Goal: Information Seeking & Learning: Learn about a topic

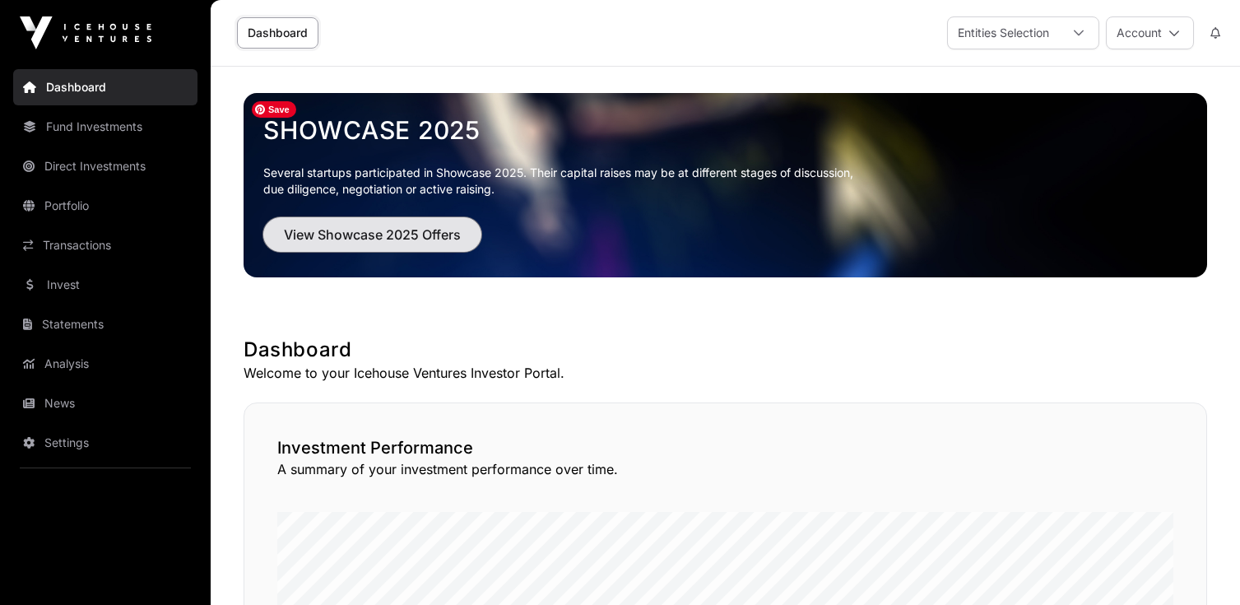
click at [357, 221] on button "View Showcase 2025 Offers" at bounding box center [372, 234] width 218 height 35
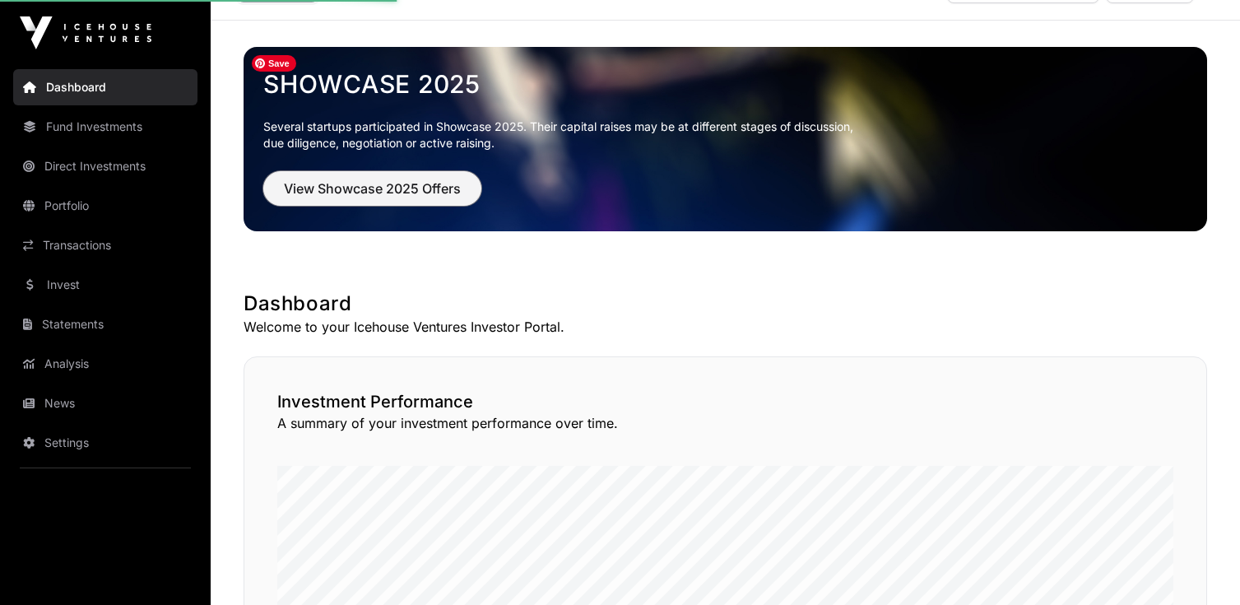
scroll to position [82, 0]
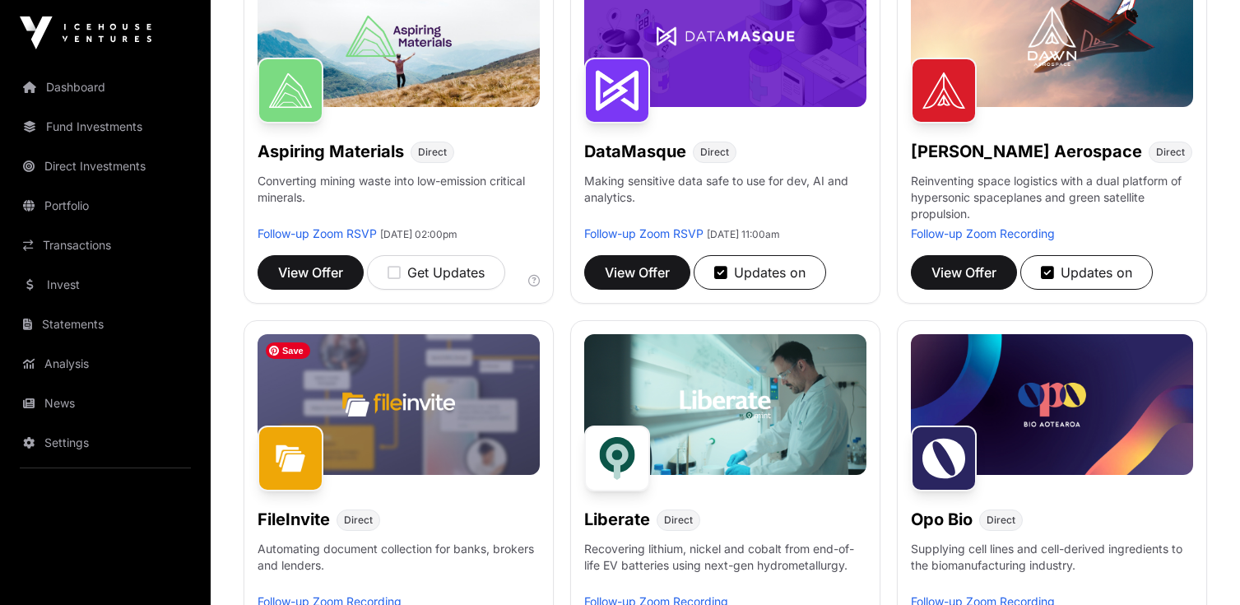
scroll to position [208, 0]
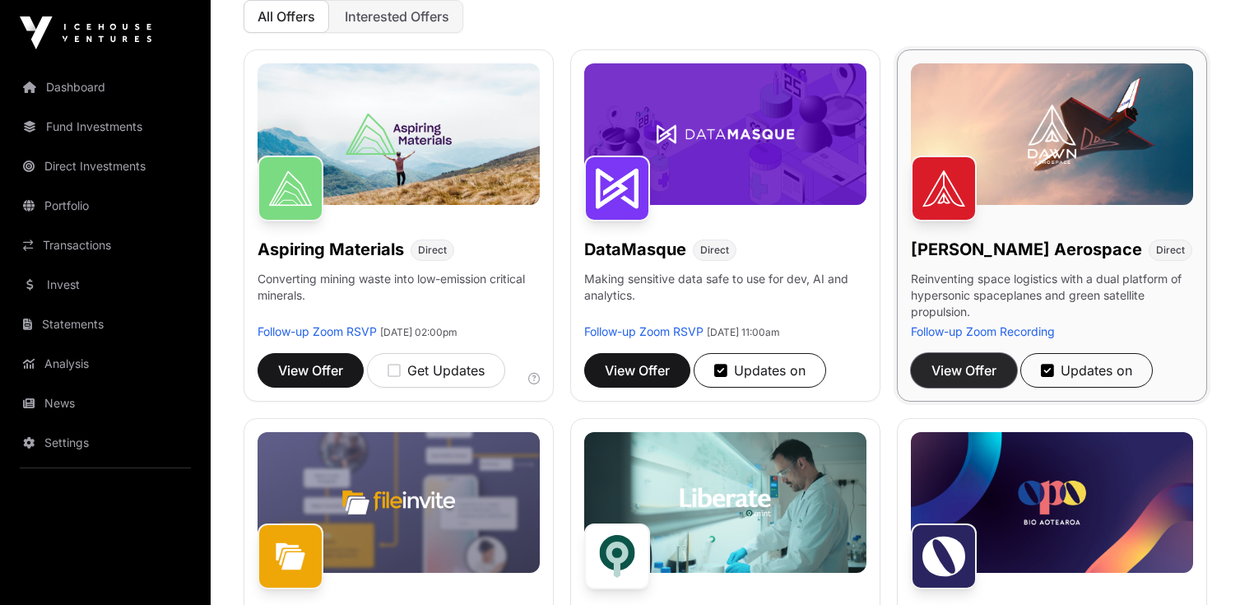
click at [979, 375] on span "View Offer" at bounding box center [964, 371] width 65 height 20
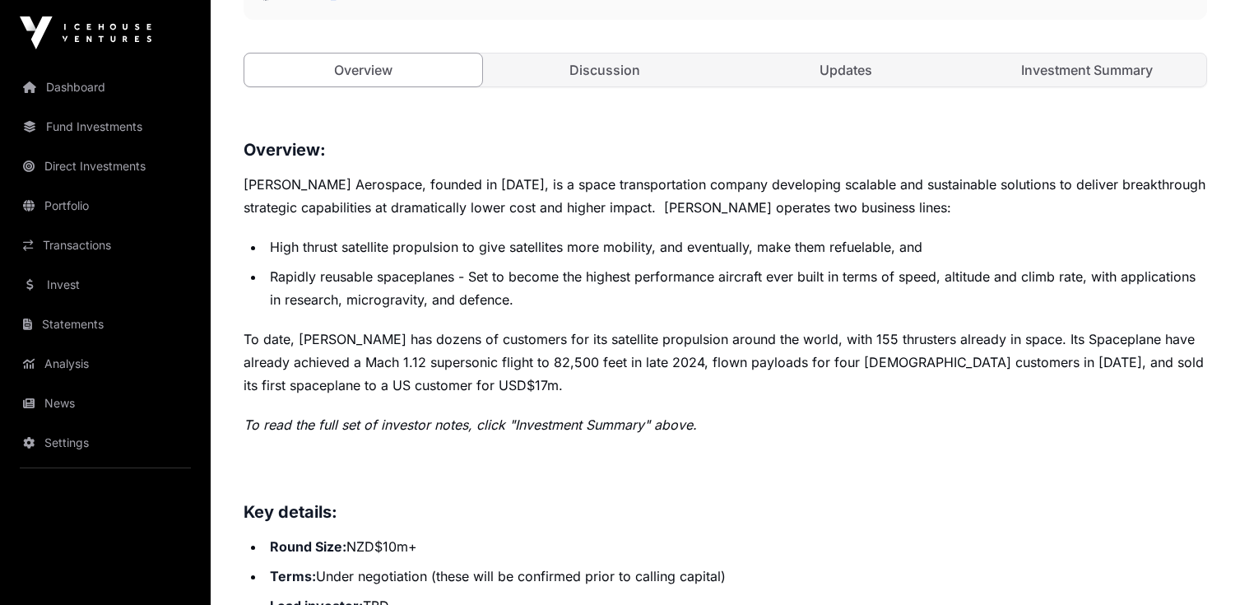
scroll to position [572, 0]
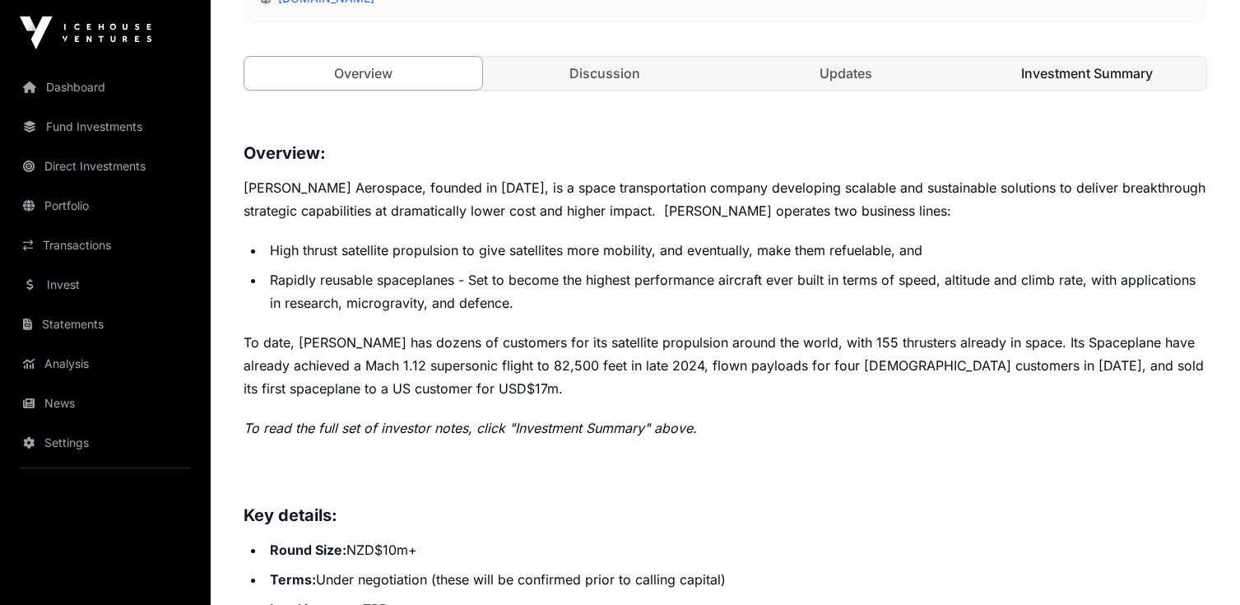
click at [1004, 69] on link "Investment Summary" at bounding box center [1088, 73] width 238 height 33
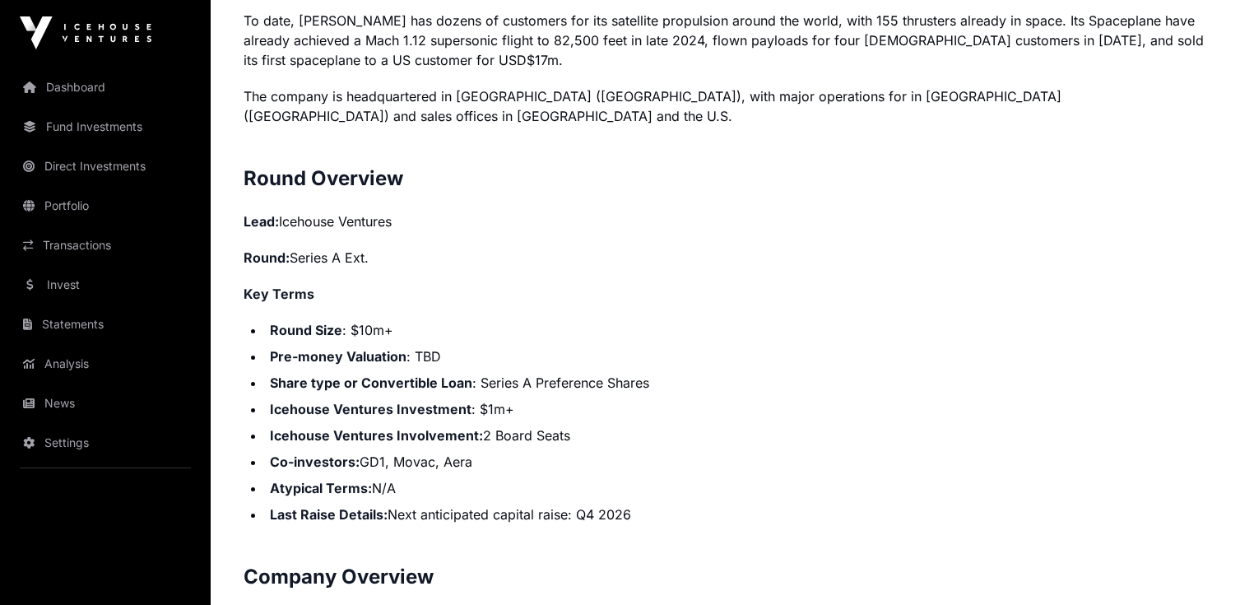
scroll to position [1400, 0]
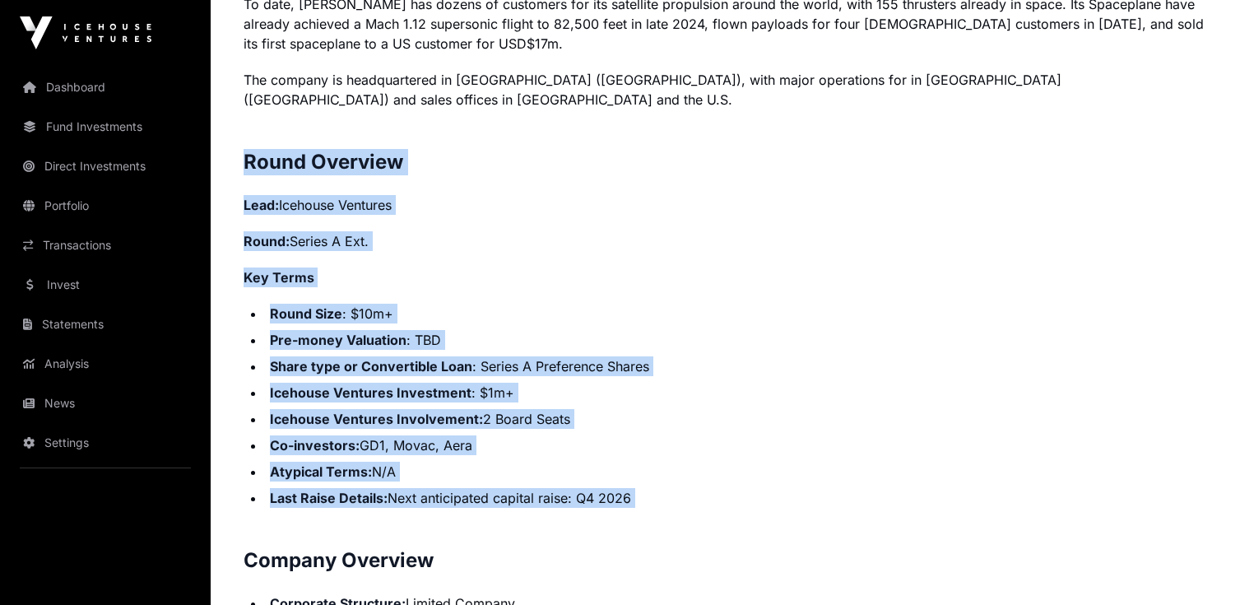
drag, startPoint x: 247, startPoint y: 139, endPoint x: 674, endPoint y: 510, distance: 565.9
copy p "Round Overview Lead: Icehouse Ventures Round: Series A Ext. Key Terms Round Siz…"
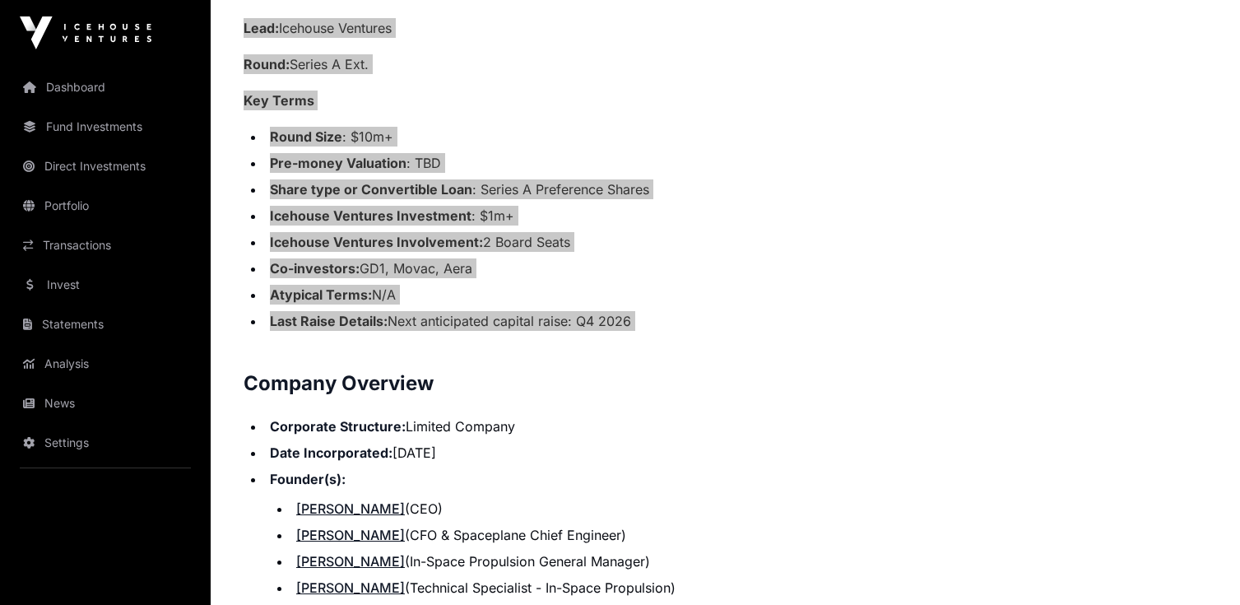
scroll to position [1565, 0]
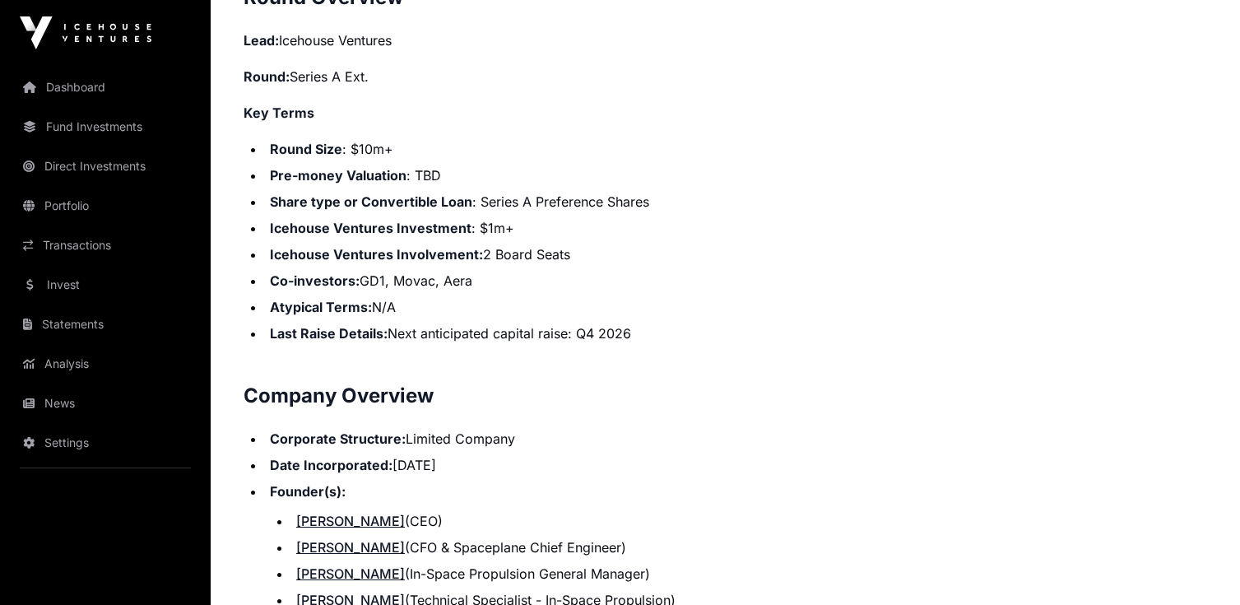
click at [996, 323] on li "Last Raise Details: Next anticipated capital raise: Q4 2026" at bounding box center [736, 333] width 942 height 20
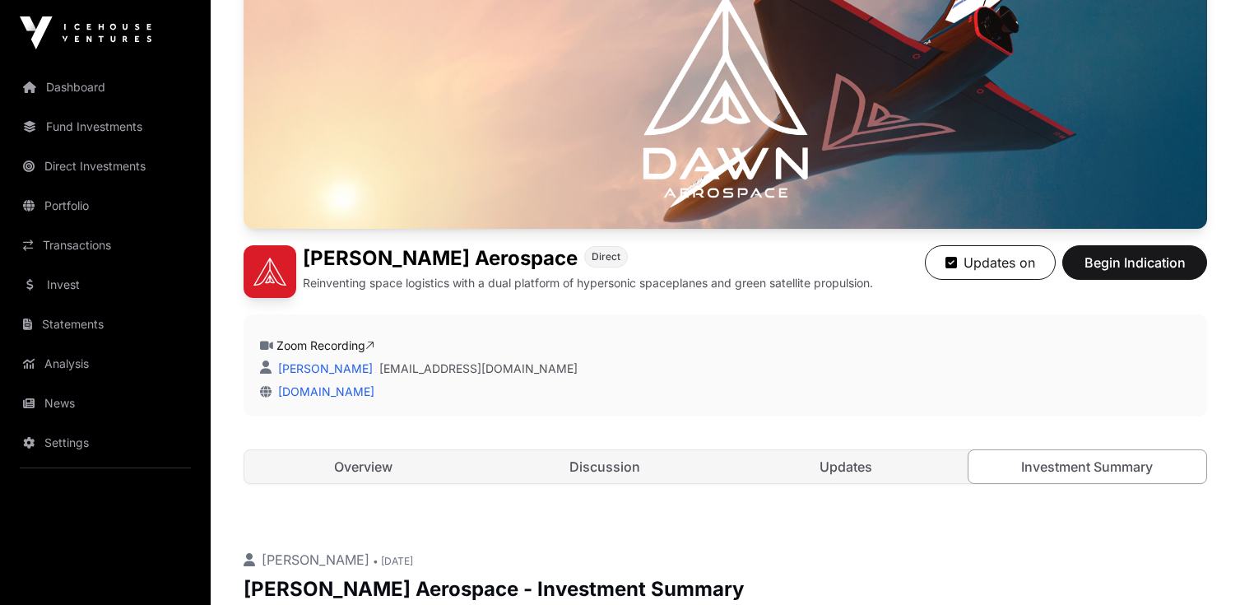
scroll to position [0, 0]
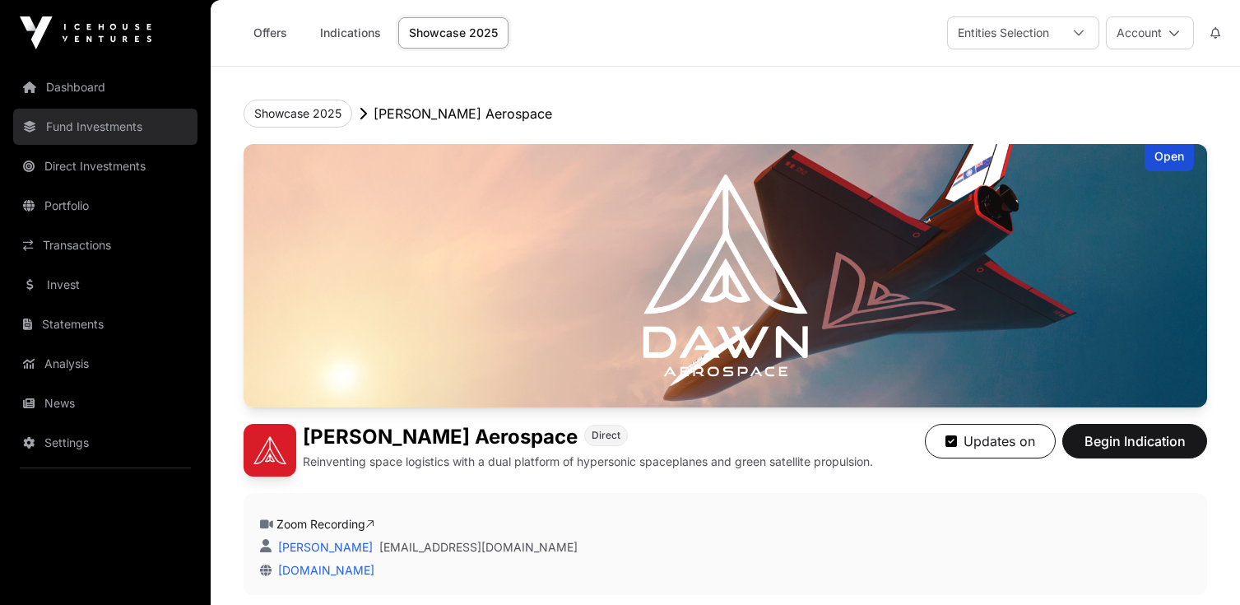
click at [111, 123] on link "Fund Investments" at bounding box center [105, 127] width 184 height 36
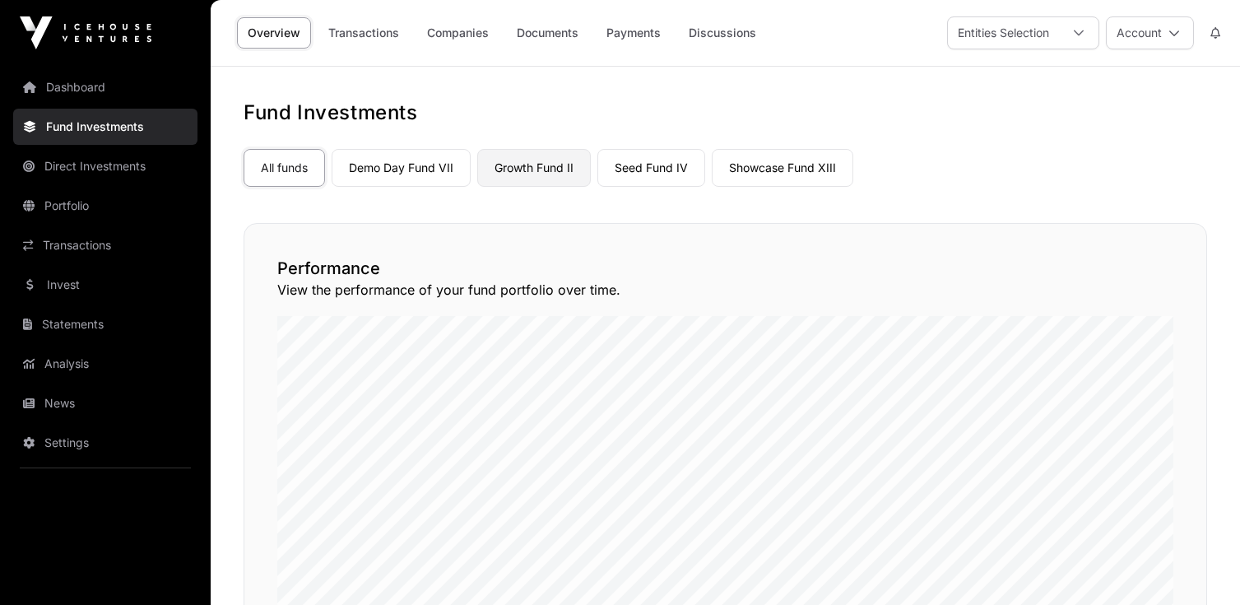
click at [569, 164] on link "Growth Fund II" at bounding box center [534, 168] width 114 height 38
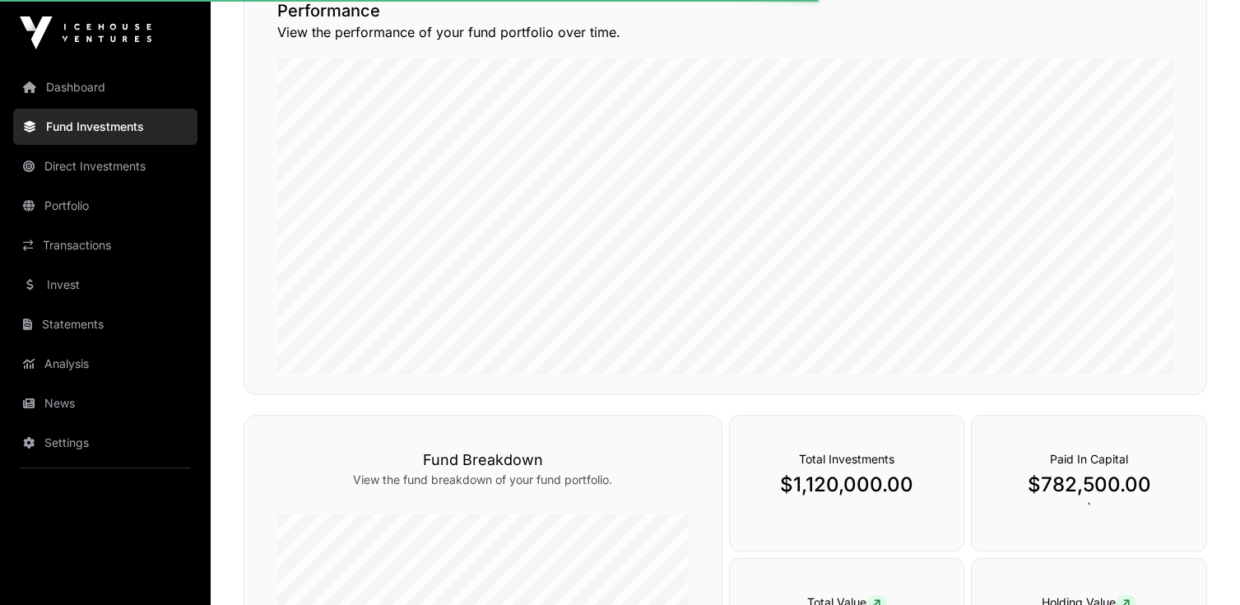
scroll to position [249, 0]
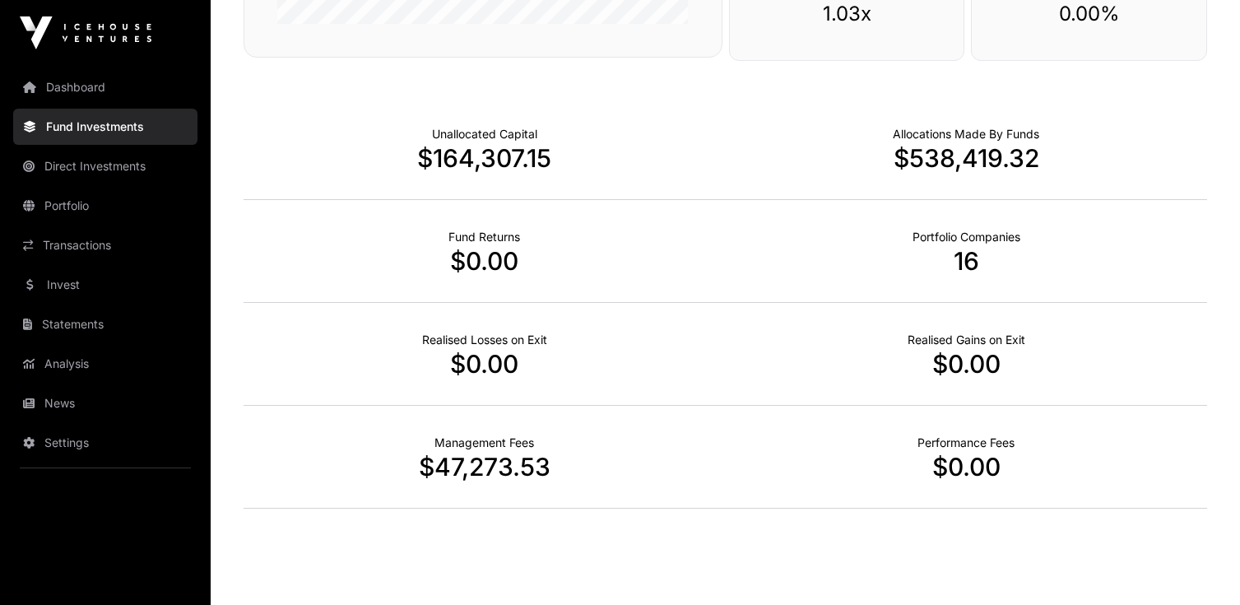
scroll to position [549, 0]
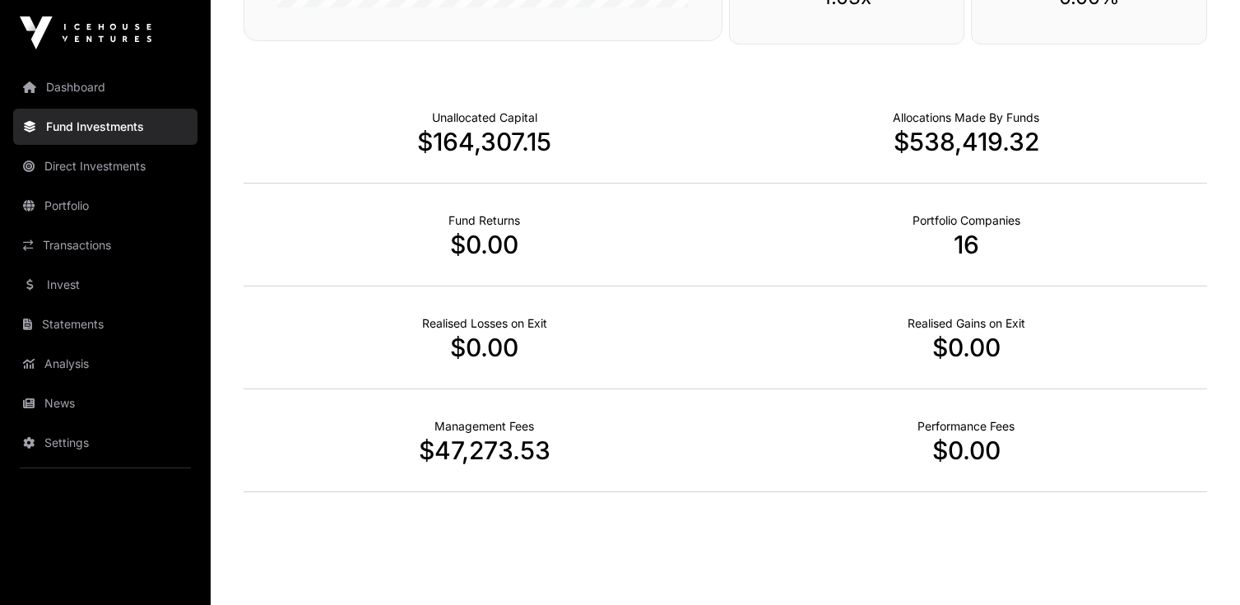
click at [969, 142] on p "$538,419.32" at bounding box center [967, 142] width 482 height 30
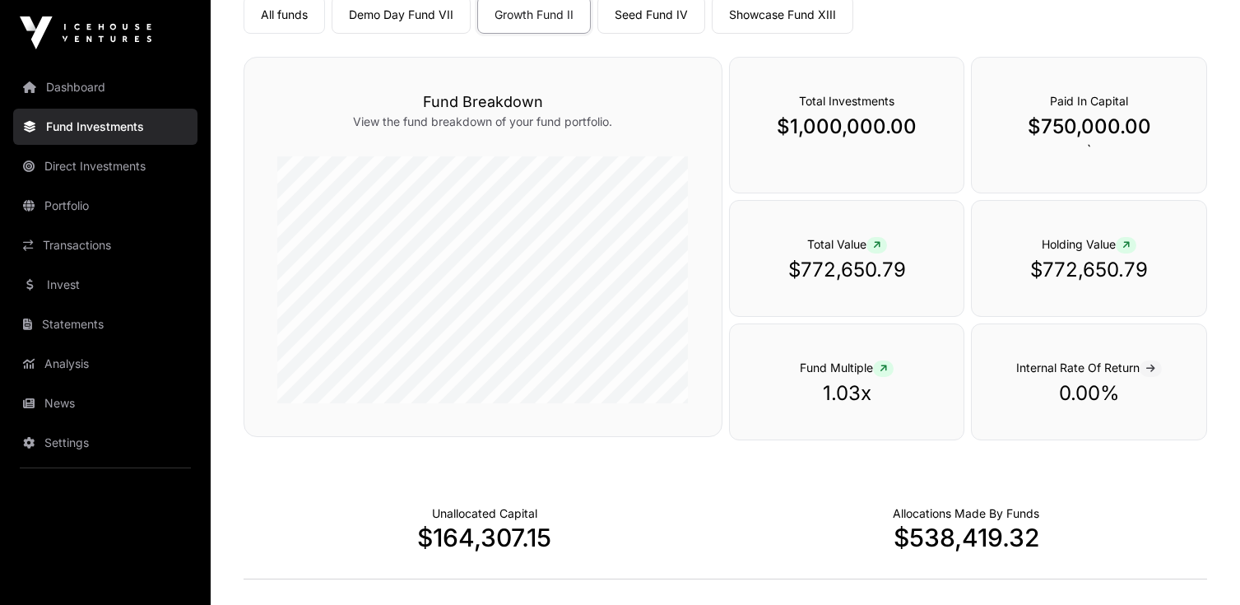
scroll to position [0, 0]
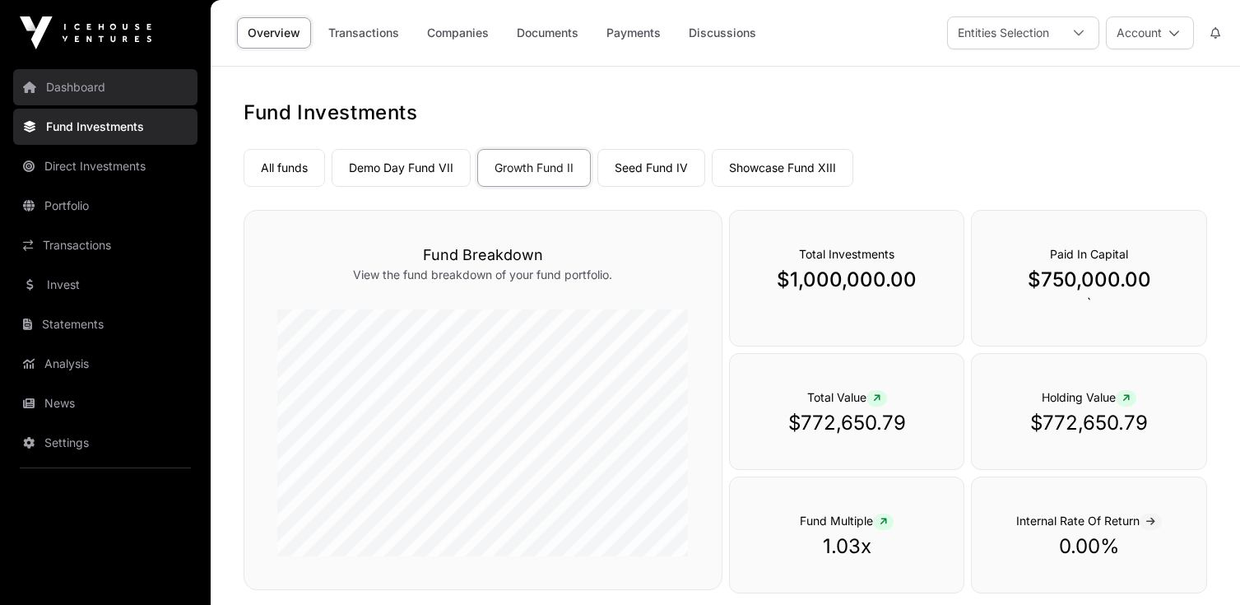
click at [159, 94] on link "Dashboard" at bounding box center [105, 87] width 184 height 36
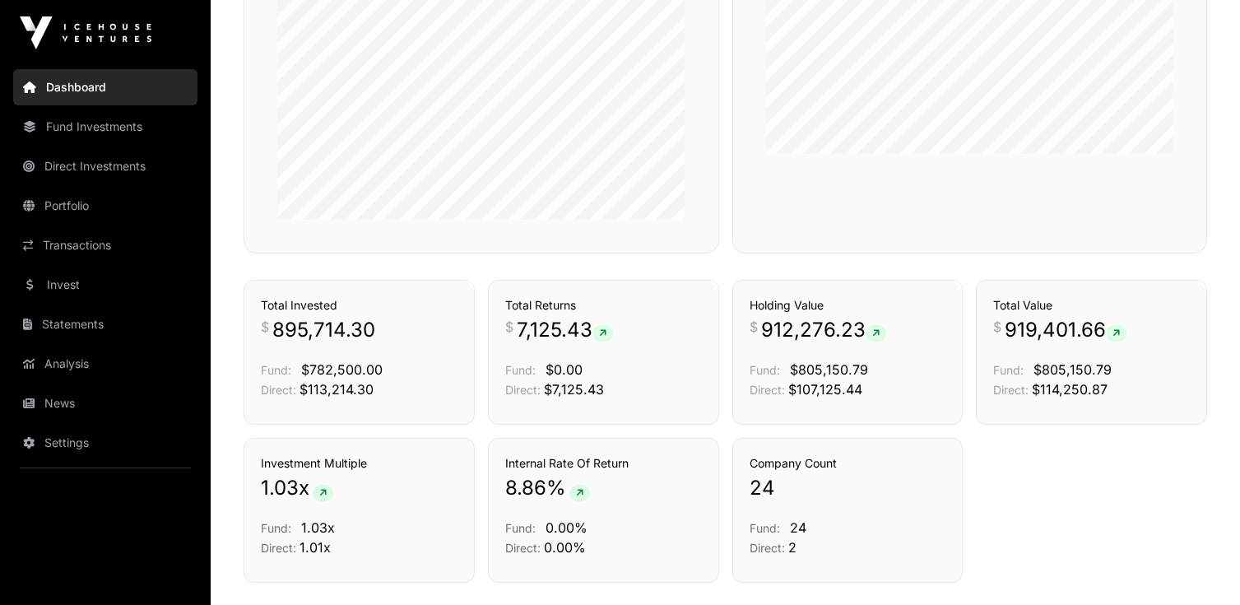
scroll to position [1110, 0]
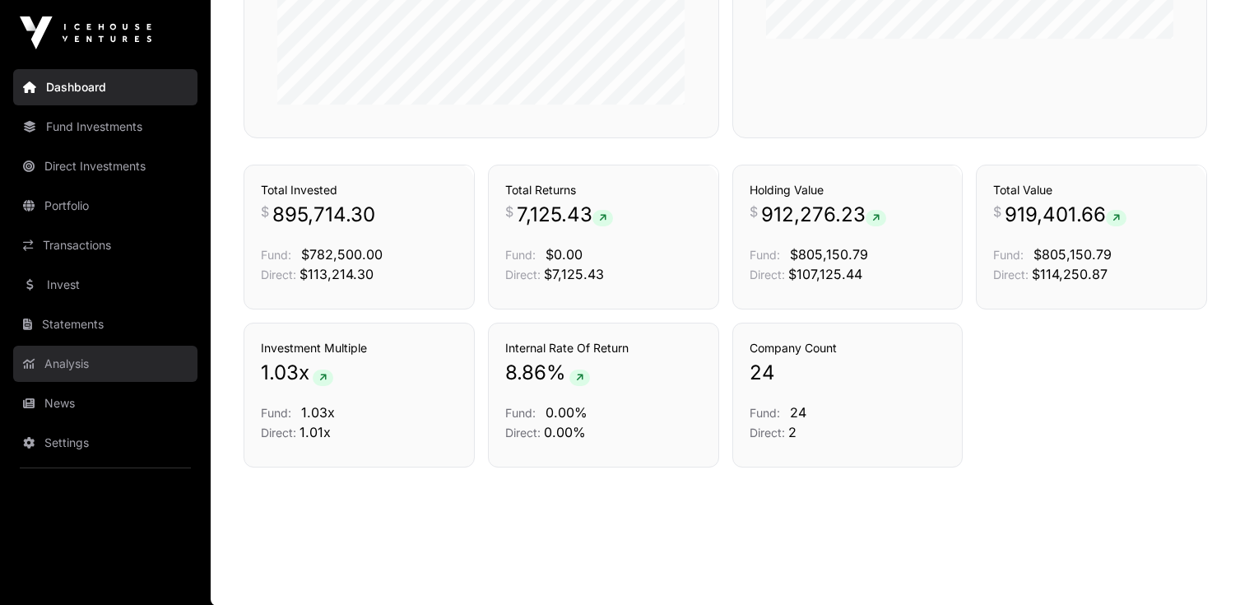
click at [114, 364] on link "Analysis" at bounding box center [105, 364] width 184 height 36
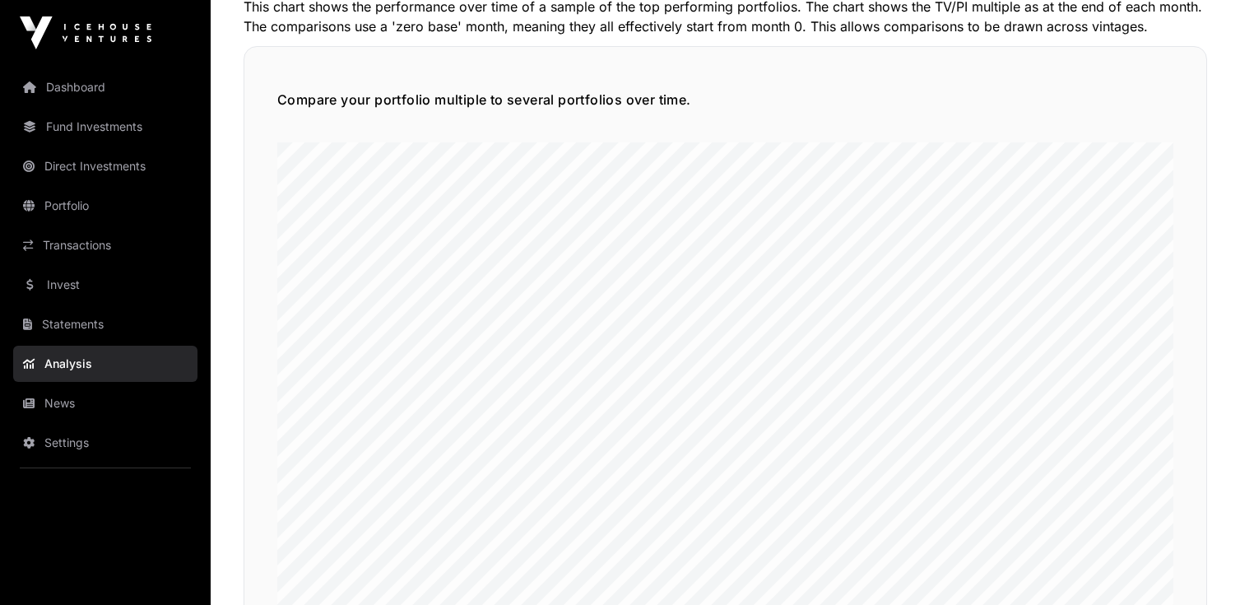
scroll to position [4022, 0]
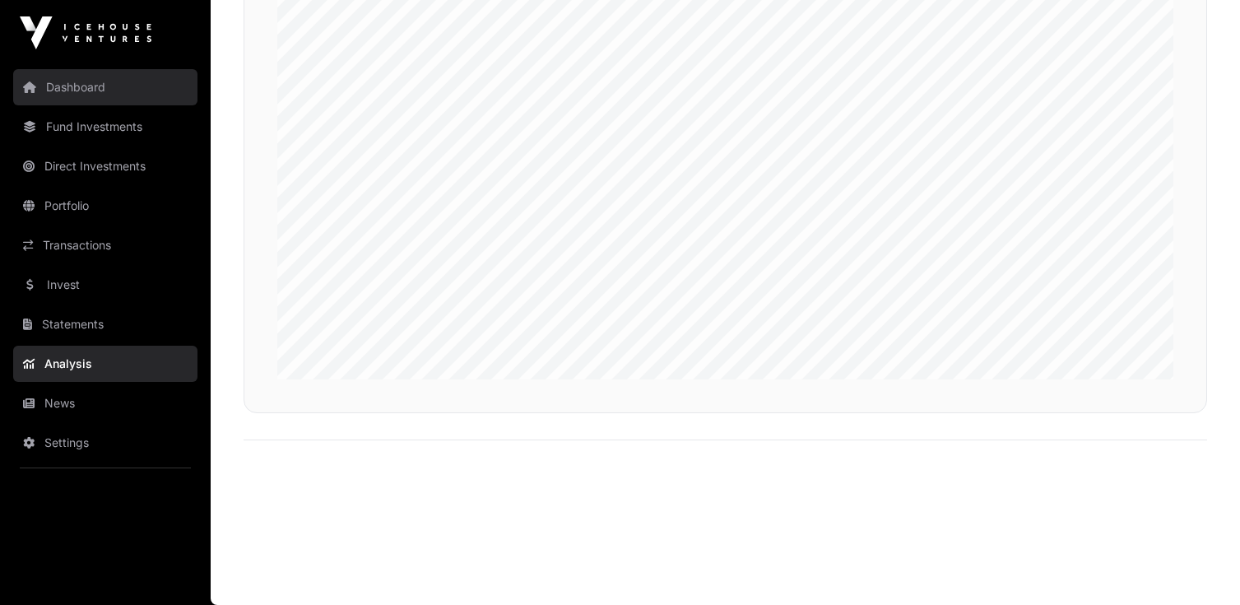
click at [71, 84] on link "Dashboard" at bounding box center [105, 87] width 184 height 36
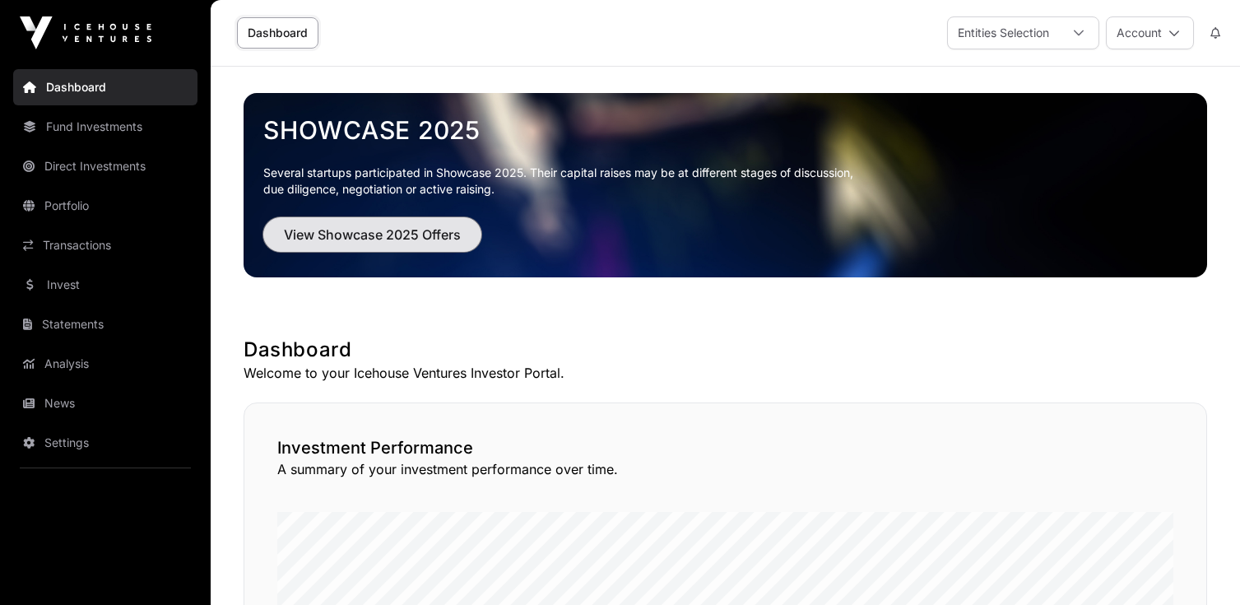
click at [335, 240] on span "View Showcase 2025 Offers" at bounding box center [372, 235] width 177 height 20
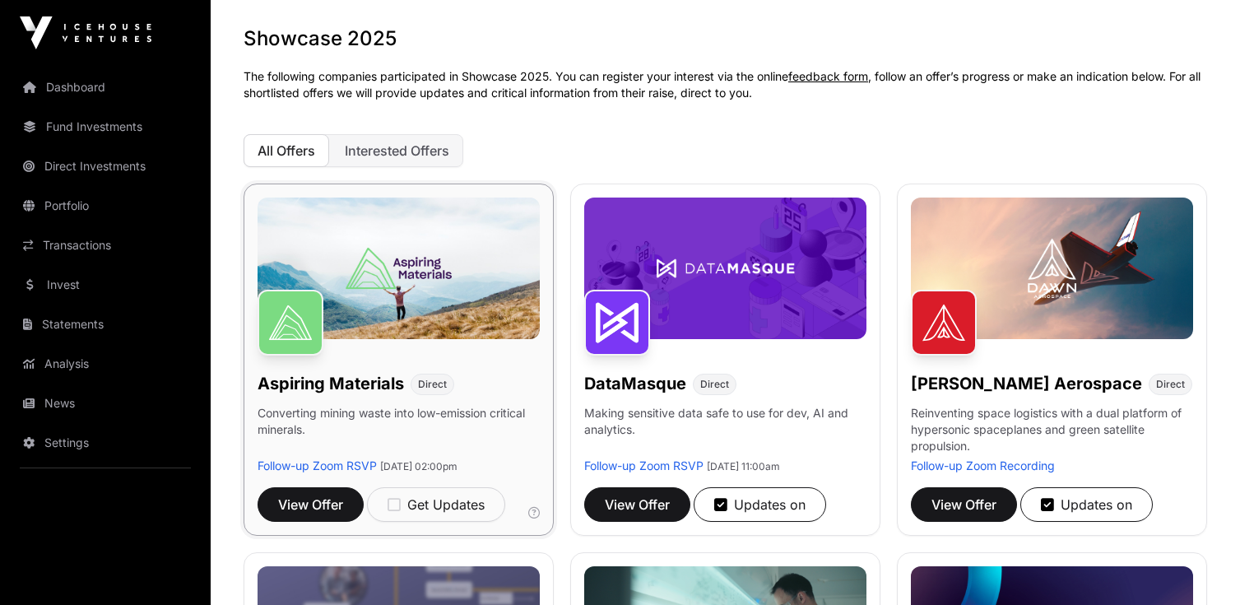
scroll to position [56, 0]
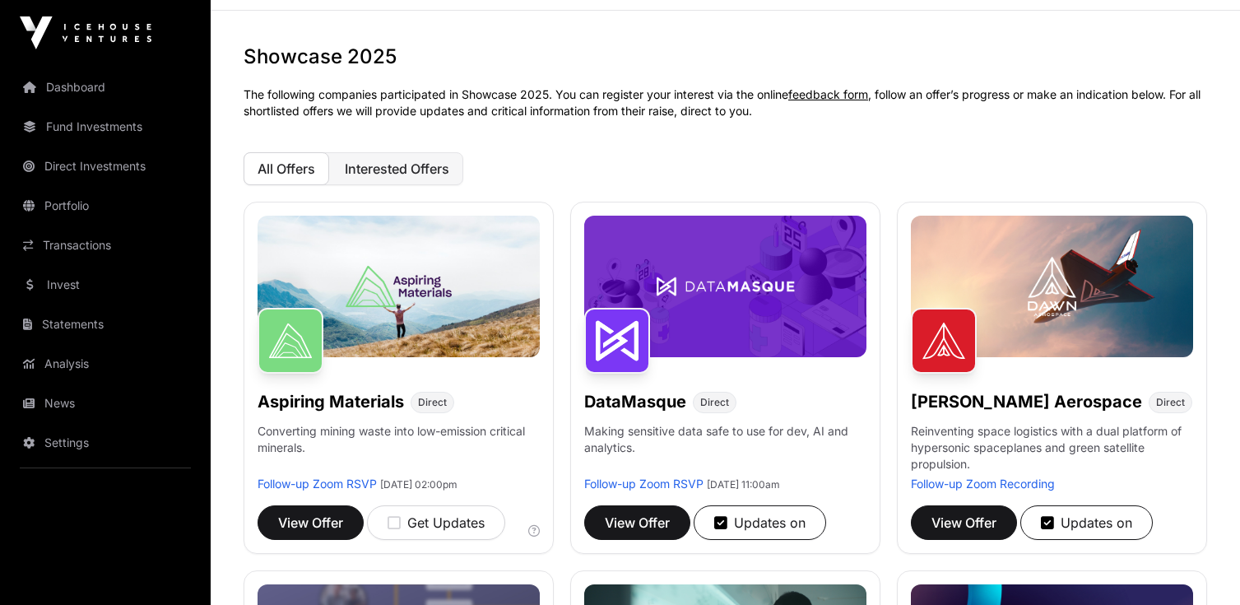
click at [449, 174] on span "Interested Offers" at bounding box center [397, 169] width 105 height 16
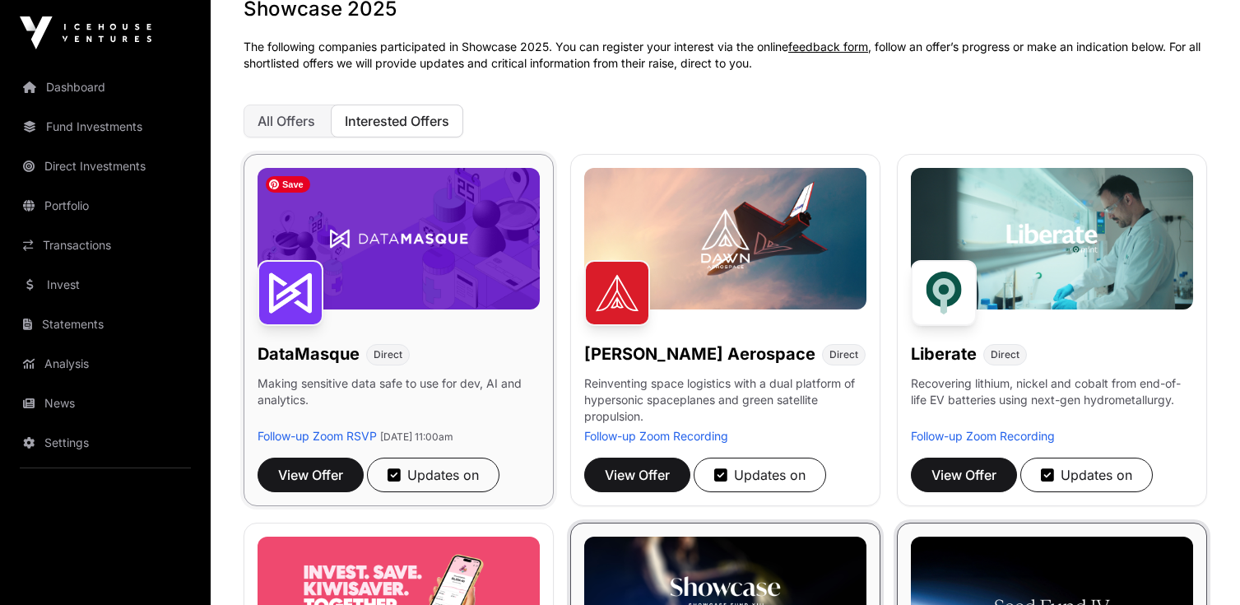
scroll to position [84, 0]
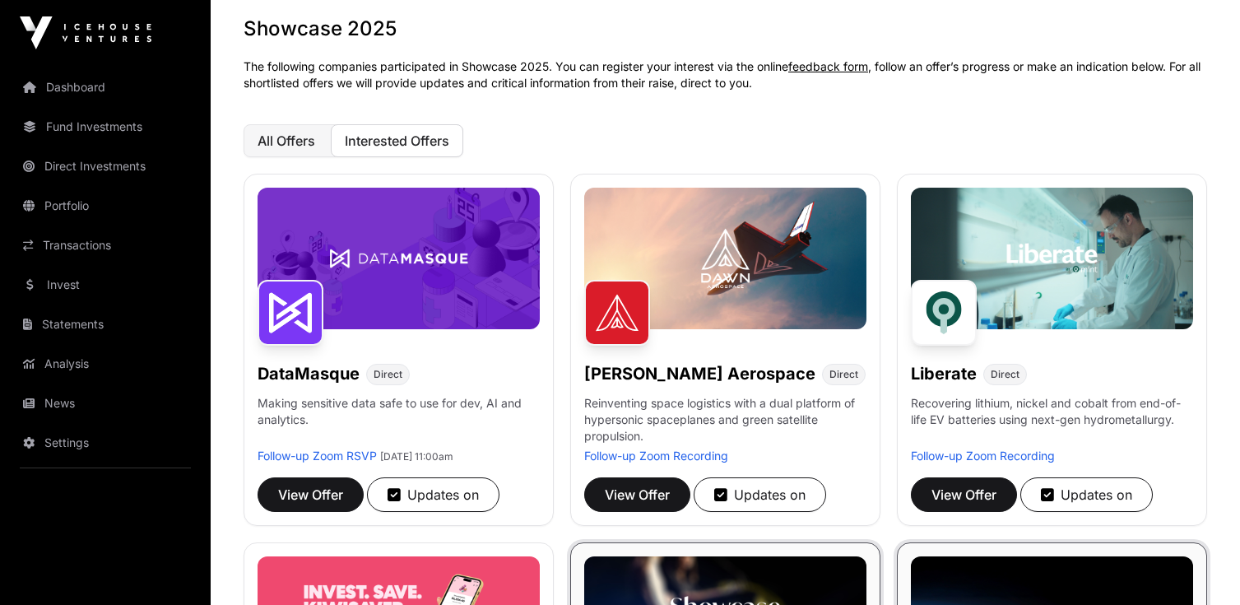
click at [309, 135] on span "All Offers" at bounding box center [287, 141] width 58 height 16
